Goal: Information Seeking & Learning: Learn about a topic

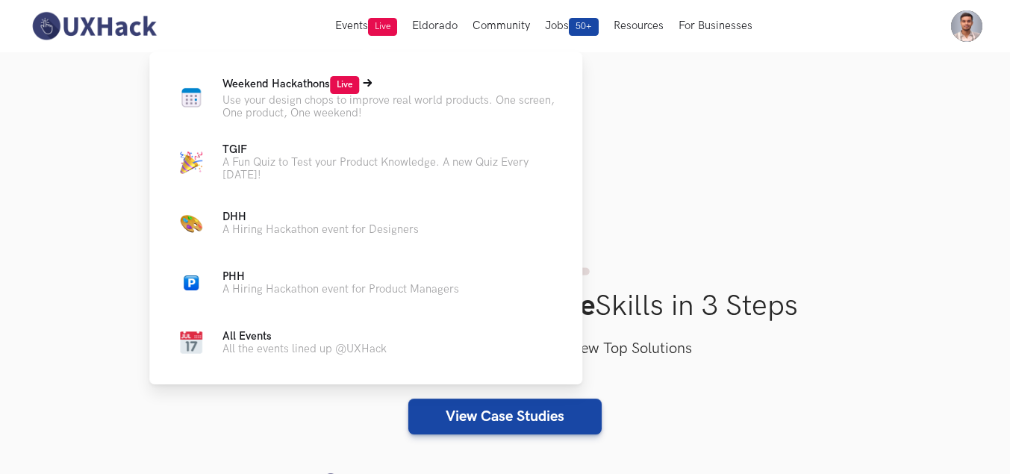
click at [299, 79] on span "Weekend Hackathons Live" at bounding box center [290, 84] width 137 height 13
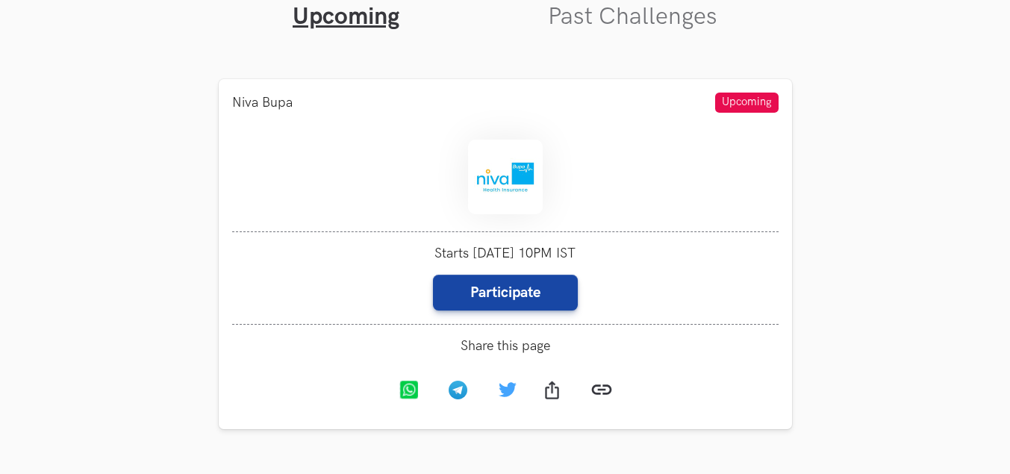
scroll to position [597, 0]
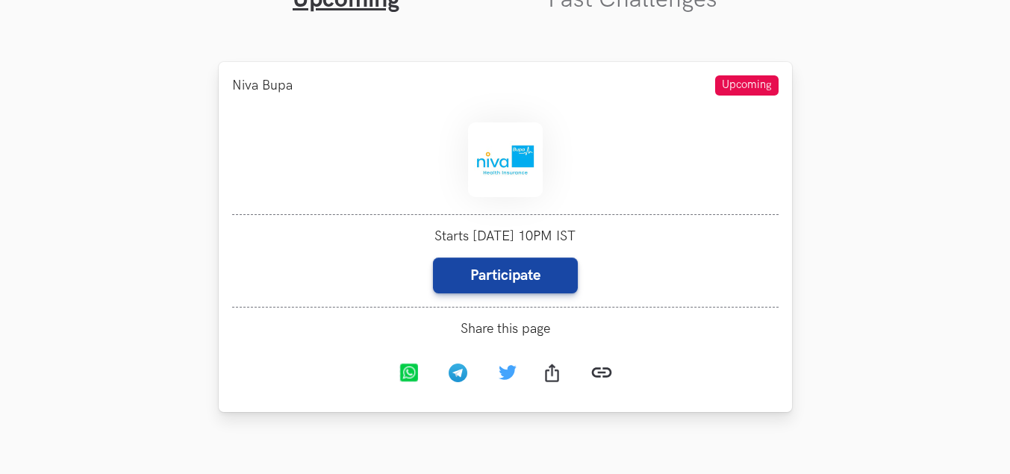
click at [641, 189] on div at bounding box center [505, 162] width 546 height 106
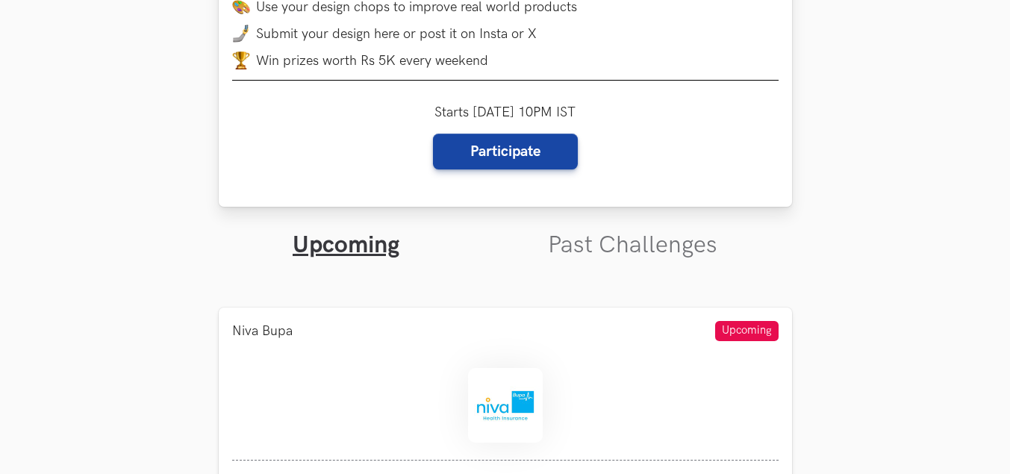
scroll to position [373, 0]
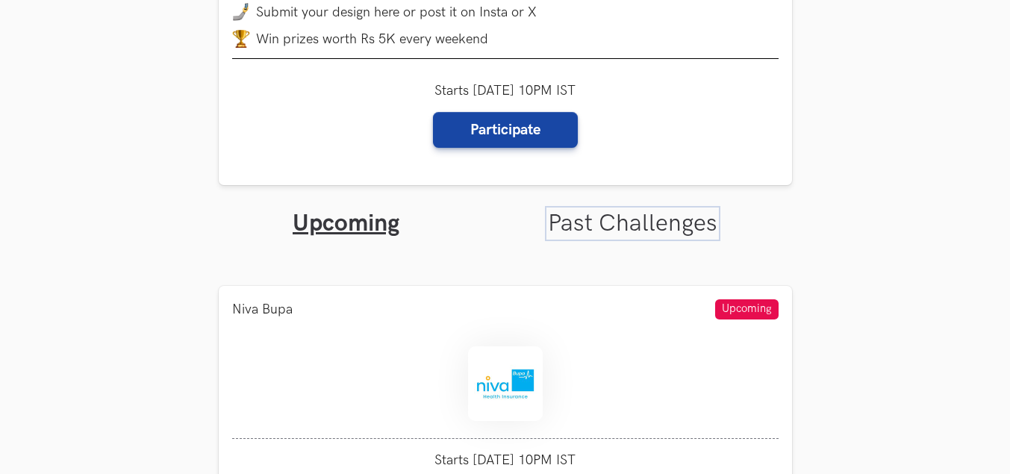
click at [652, 211] on link "Past Challenges" at bounding box center [632, 223] width 169 height 29
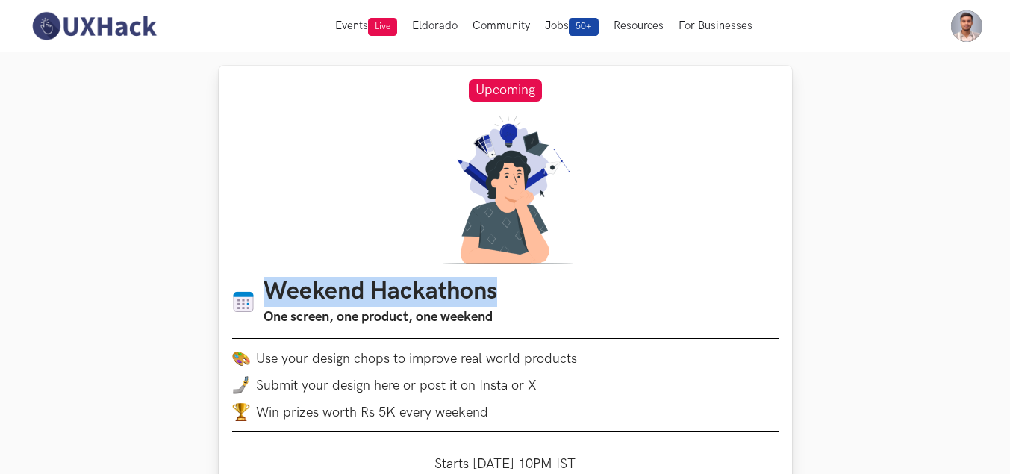
drag, startPoint x: 266, startPoint y: 284, endPoint x: 524, endPoint y: 286, distance: 258.3
click at [524, 286] on ul "Weekend Hackathons One screen, one product, one weekend" at bounding box center [505, 303] width 546 height 50
click at [310, 299] on h1 "Weekend Hackathons" at bounding box center [380, 292] width 234 height 29
click at [287, 290] on h1 "Weekend Hackathons" at bounding box center [380, 292] width 234 height 29
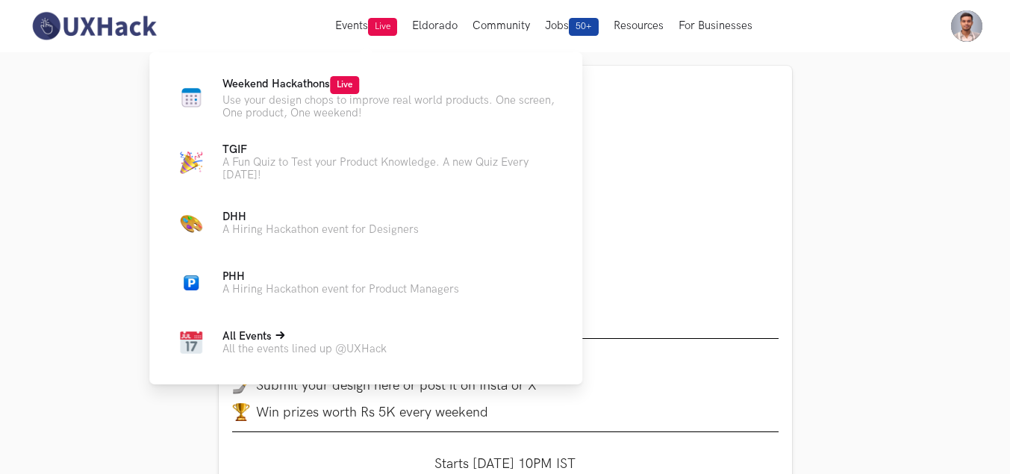
click at [240, 326] on link "All Events All the events lined up @UXHack" at bounding box center [365, 343] width 385 height 36
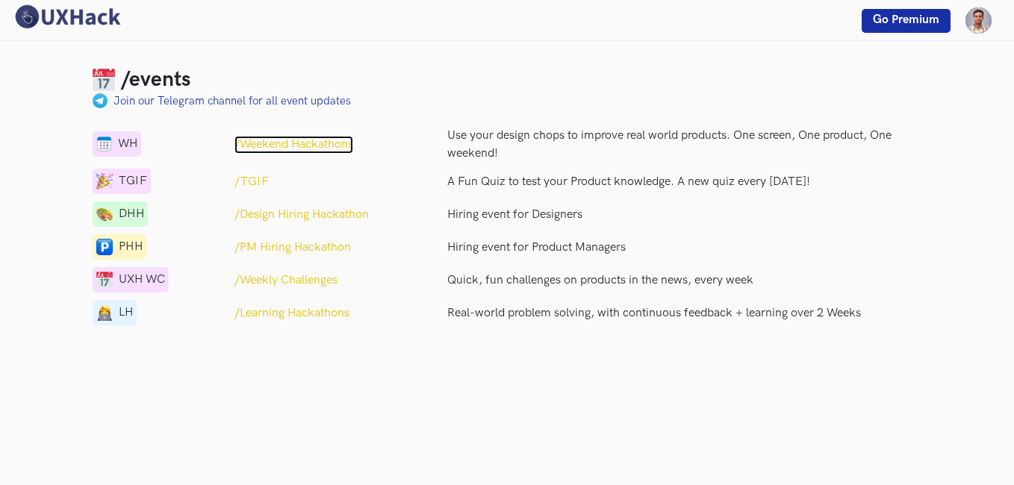
click at [320, 143] on p "/Weekend Hackathons" at bounding box center [293, 145] width 119 height 18
